Goal: Information Seeking & Learning: Learn about a topic

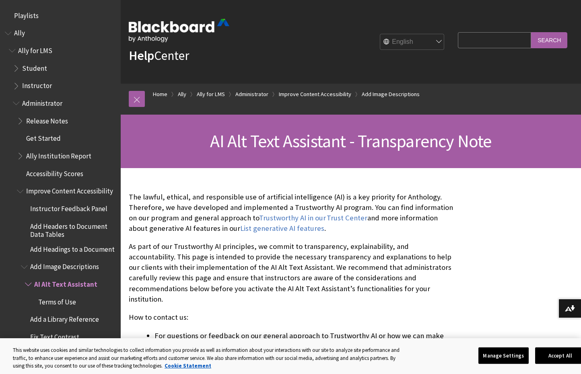
click at [497, 43] on input "Search Query" at bounding box center [494, 40] width 73 height 16
type input "element"
click at [531, 32] on input "Search" at bounding box center [549, 40] width 36 height 16
click at [551, 39] on input "Search" at bounding box center [549, 40] width 36 height 16
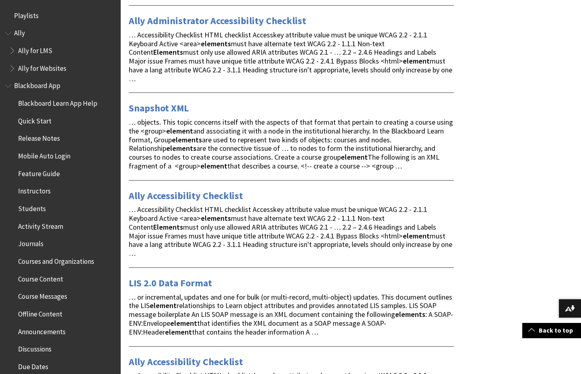
scroll to position [0, 0]
click at [25, 193] on span "Instructors" at bounding box center [34, 189] width 33 height 11
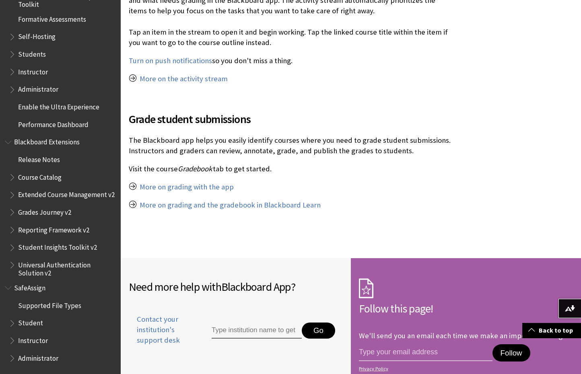
scroll to position [938, 0]
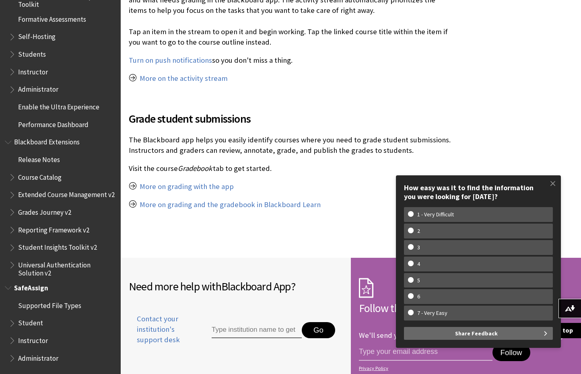
click at [26, 343] on span "Instructor" at bounding box center [33, 339] width 30 height 11
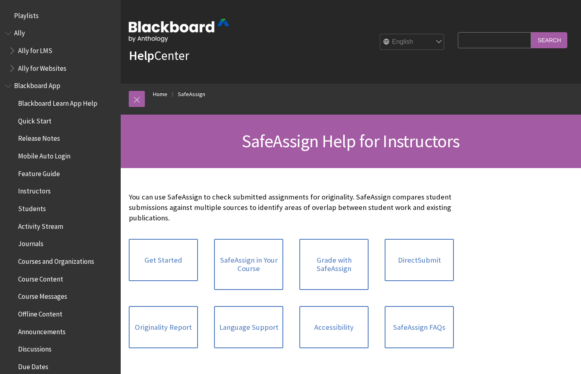
scroll to position [885, 0]
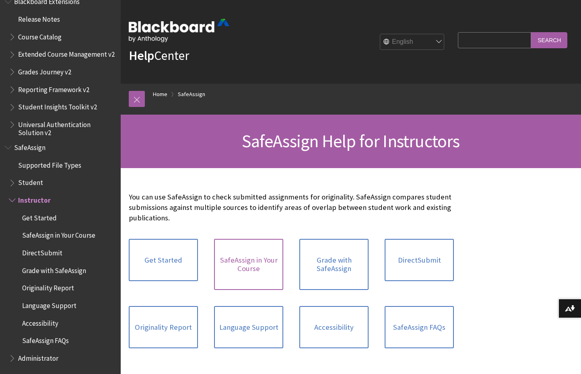
click at [239, 261] on link "SafeAssign in Your Course" at bounding box center [248, 264] width 69 height 51
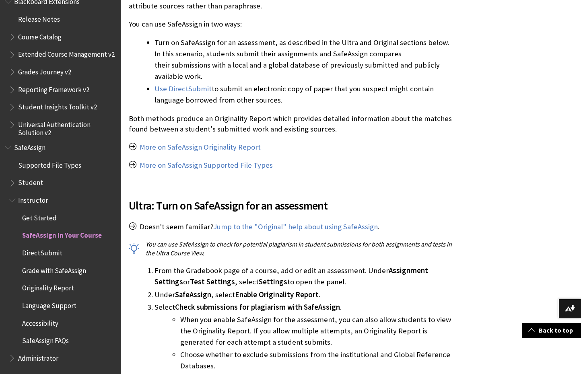
scroll to position [241, 0]
